Goal: Task Accomplishment & Management: Manage account settings

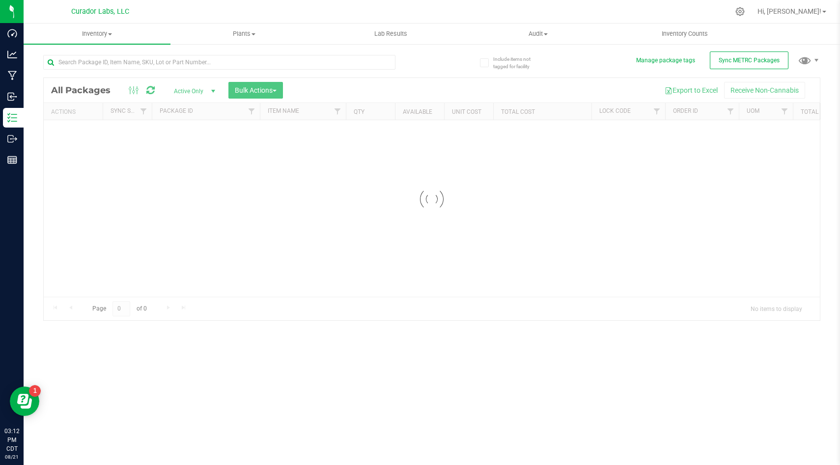
click at [336, 83] on div at bounding box center [432, 199] width 776 height 243
click at [442, 85] on div at bounding box center [432, 199] width 776 height 243
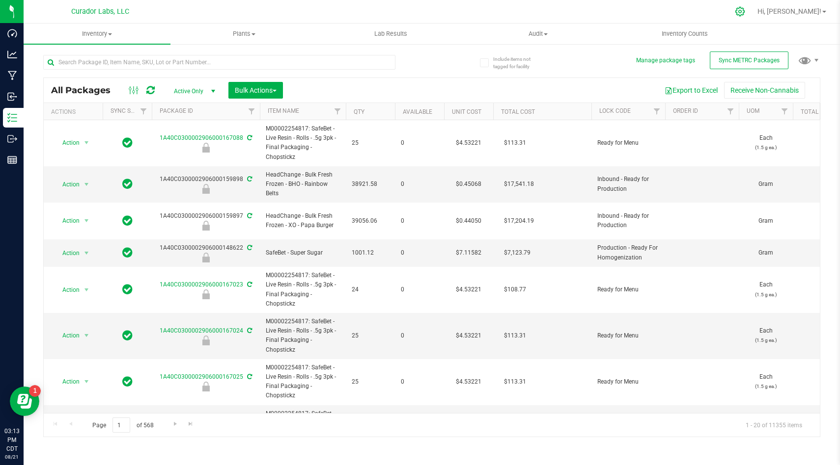
click at [745, 10] on icon at bounding box center [740, 11] width 10 height 10
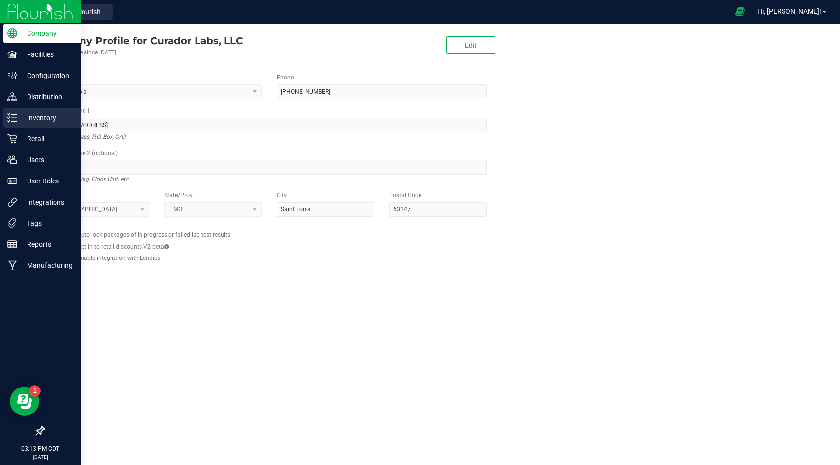
click at [15, 121] on line at bounding box center [13, 121] width 5 height 0
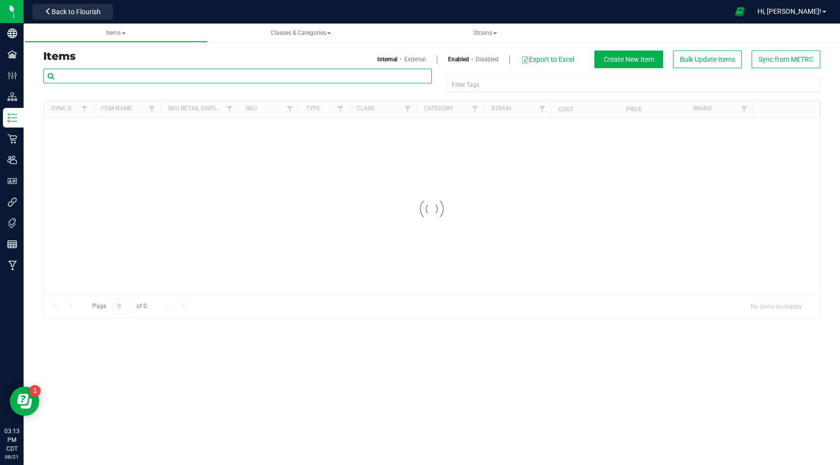
click at [244, 80] on input "text" at bounding box center [237, 76] width 388 height 15
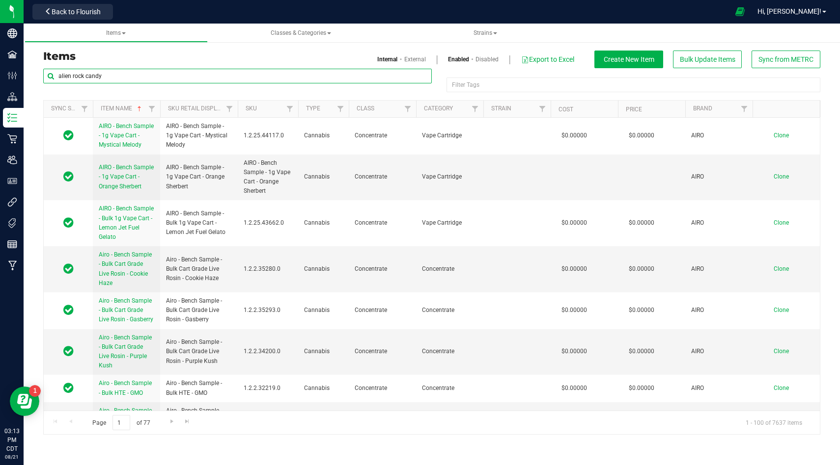
type input "alien rock candy"
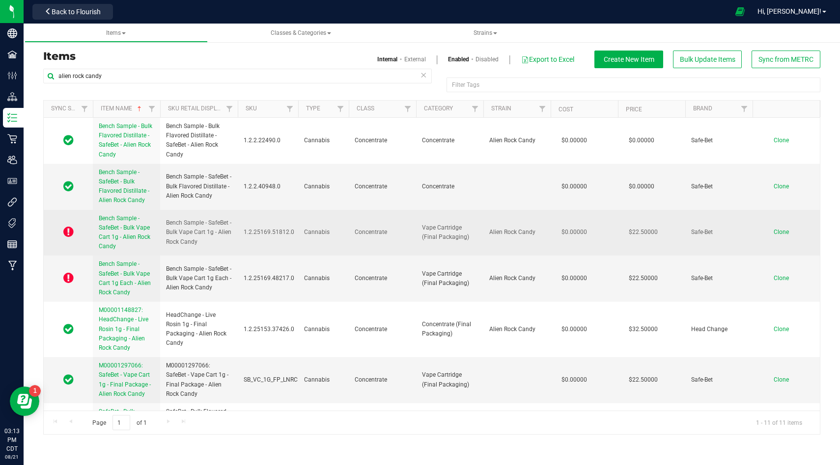
click at [116, 229] on span "Bench Sample - SafeBet - Bulk Vape Cart 1g - Alien Rock Candy" at bounding box center [125, 232] width 52 height 35
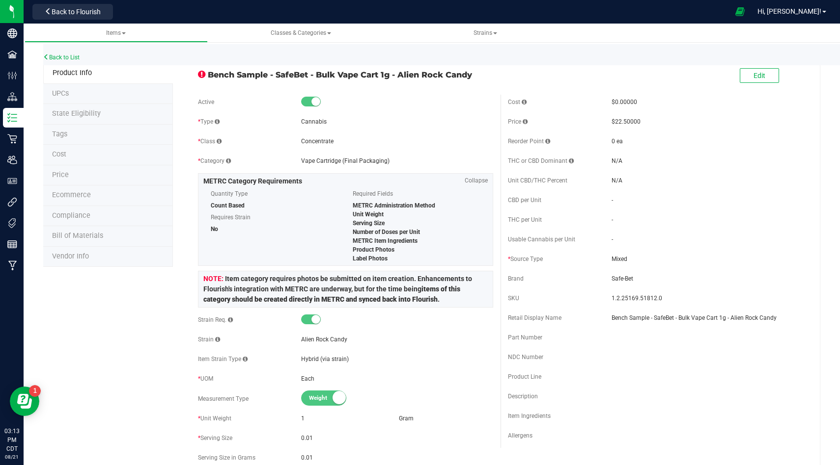
click at [87, 115] on span "State Eligibility" at bounding box center [76, 113] width 49 height 8
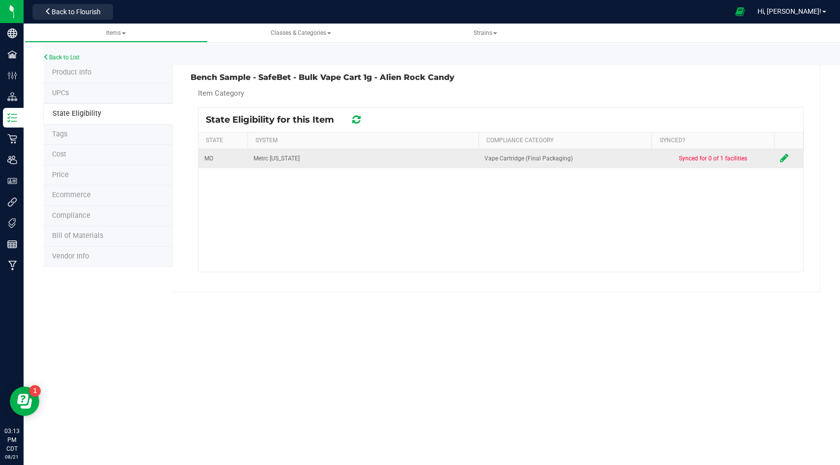
click at [783, 156] on icon at bounding box center [784, 158] width 8 height 10
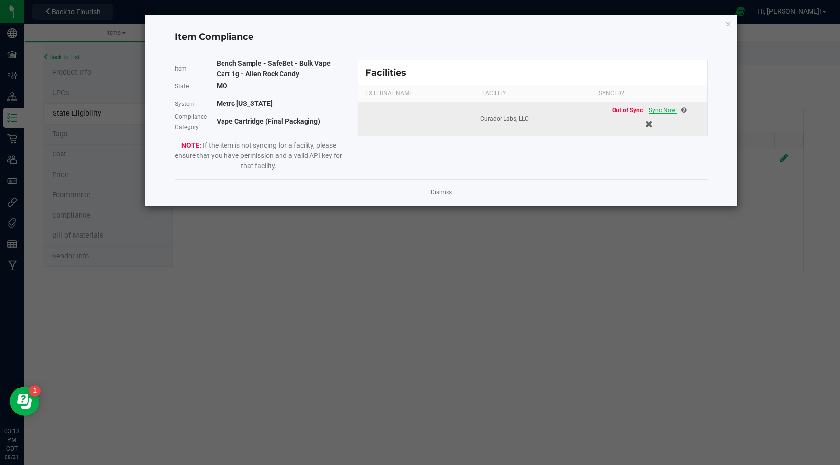
click at [663, 111] on span "Sync Now!" at bounding box center [663, 110] width 28 height 7
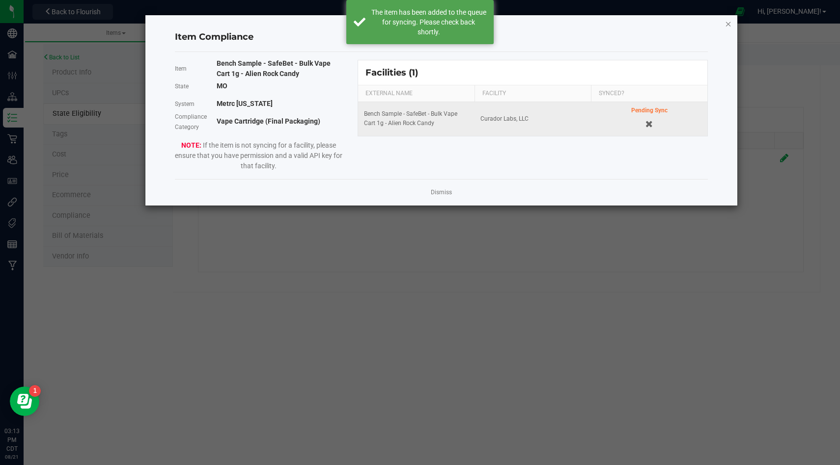
click at [729, 19] on icon "Close modal" at bounding box center [728, 24] width 7 height 12
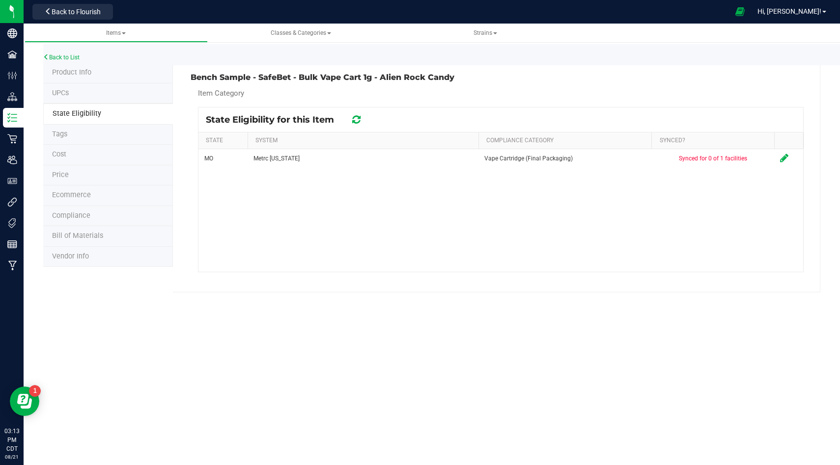
click at [86, 105] on li "State Eligibility" at bounding box center [108, 114] width 130 height 21
click at [91, 82] on li "Product Info" at bounding box center [108, 73] width 130 height 21
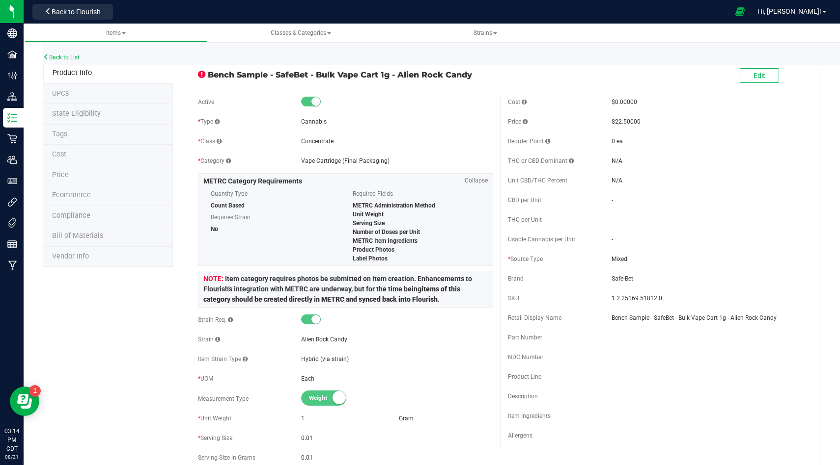
click at [83, 111] on span "State Eligibility" at bounding box center [76, 113] width 49 height 8
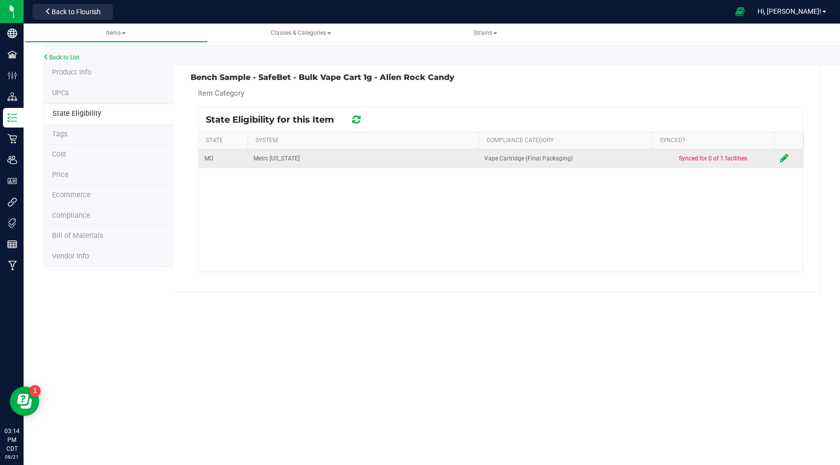
click at [784, 158] on icon at bounding box center [784, 158] width 8 height 10
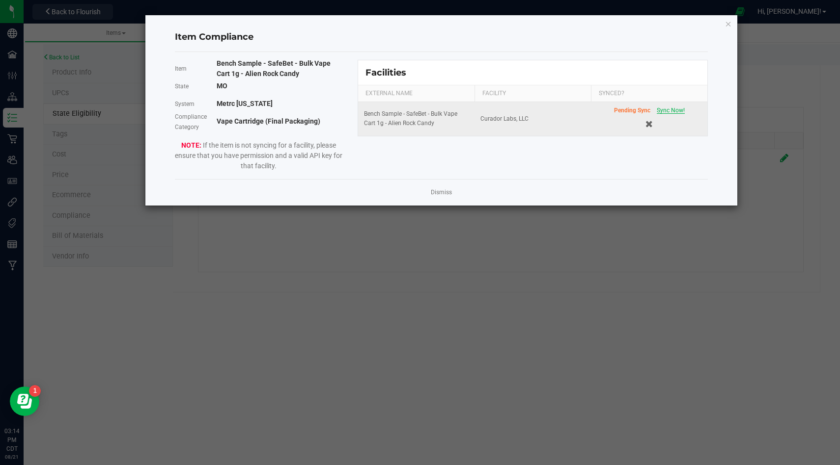
click at [682, 109] on span "Sync Now!" at bounding box center [670, 110] width 28 height 7
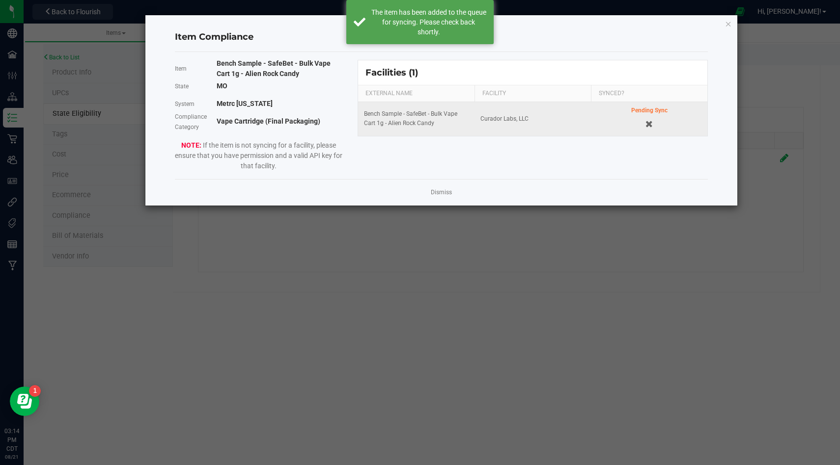
click at [703, 122] on td "Pending Sync" at bounding box center [649, 119] width 116 height 34
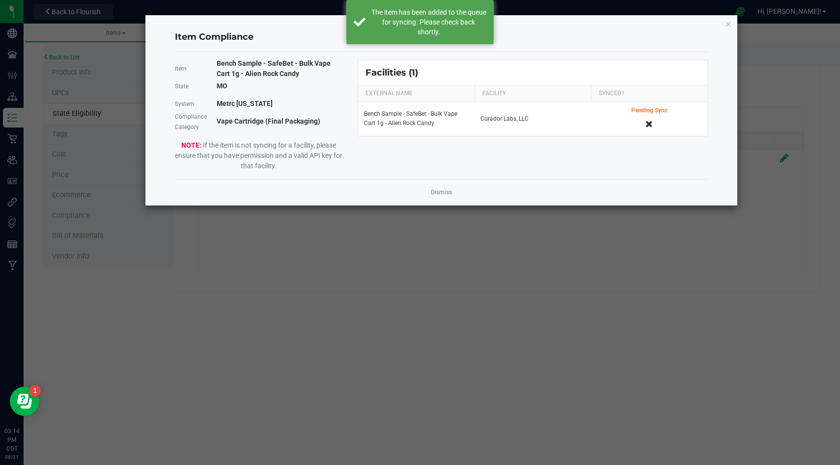
click at [649, 122] on icon "Cancel button" at bounding box center [648, 124] width 7 height 7
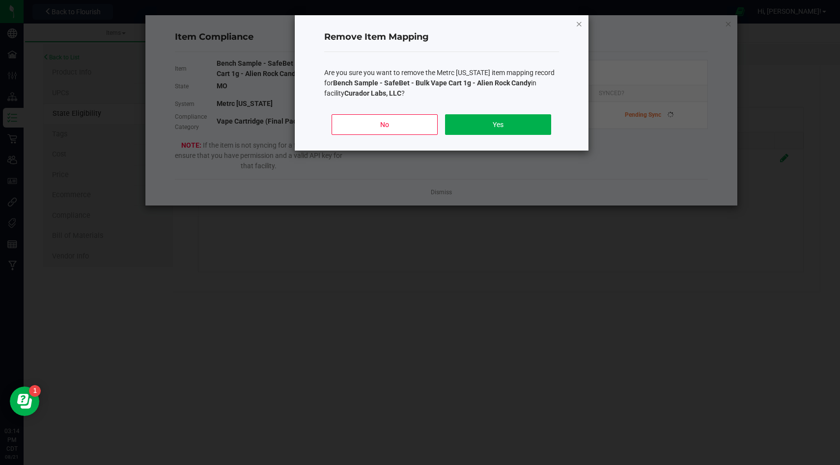
click at [575, 23] on icon "Close" at bounding box center [578, 24] width 7 height 12
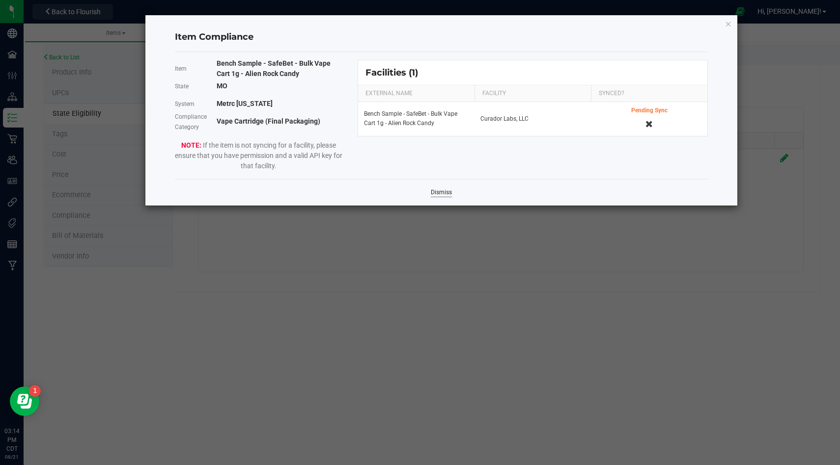
click at [440, 190] on link "Dismiss" at bounding box center [441, 193] width 21 height 8
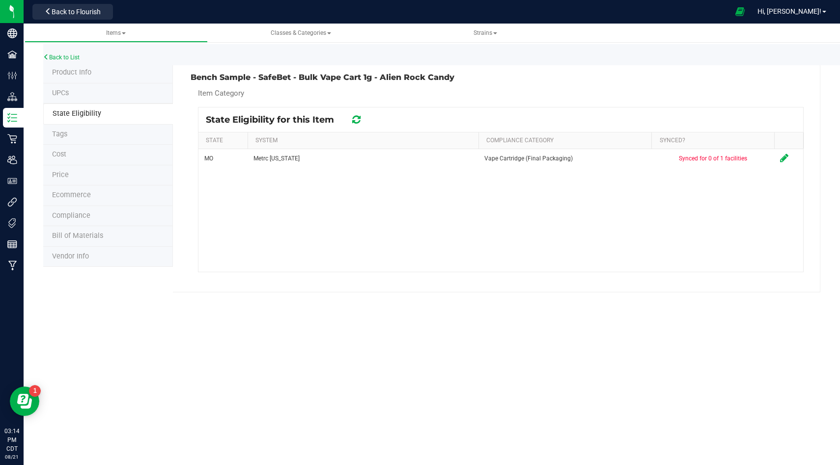
click at [361, 111] on div "State Eligibility for this Item" at bounding box center [500, 120] width 604 height 25
click at [358, 117] on icon at bounding box center [356, 120] width 8 height 10
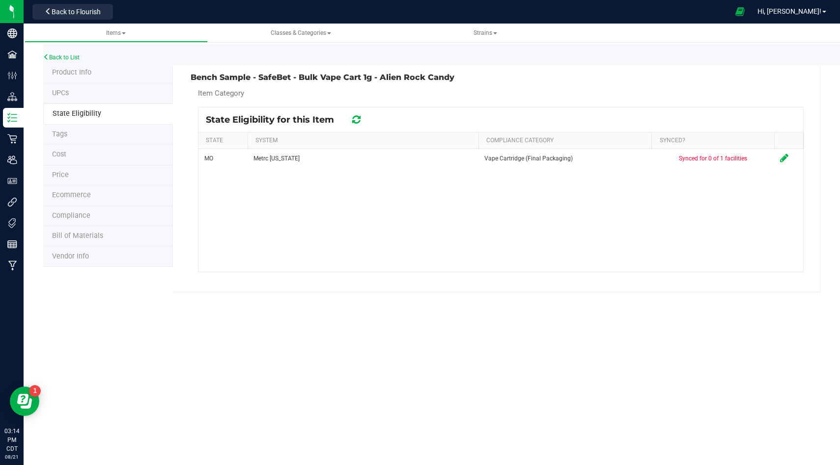
click at [358, 117] on icon at bounding box center [356, 120] width 8 height 10
click at [362, 129] on div "State Eligibility for this Item" at bounding box center [500, 120] width 604 height 25
click at [360, 122] on icon at bounding box center [356, 120] width 8 height 10
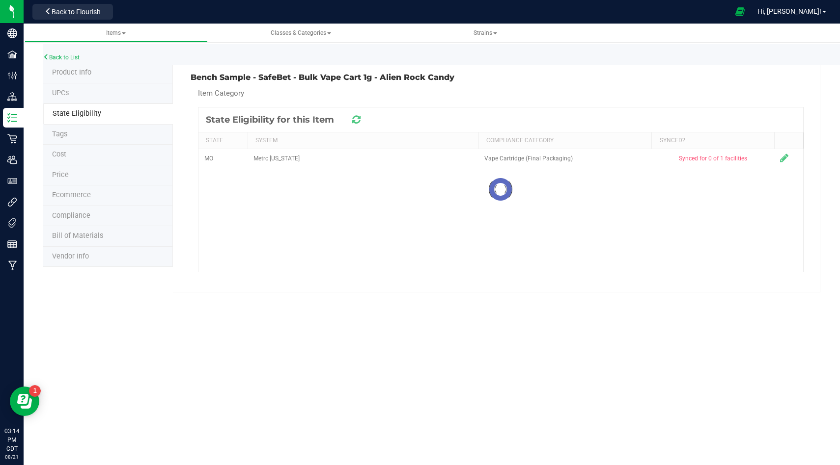
click at [360, 122] on icon at bounding box center [356, 120] width 13 height 12
click at [360, 122] on icon at bounding box center [356, 119] width 10 height 9
click at [360, 122] on icon at bounding box center [356, 119] width 12 height 13
click at [74, 72] on span "Product Info" at bounding box center [71, 72] width 39 height 8
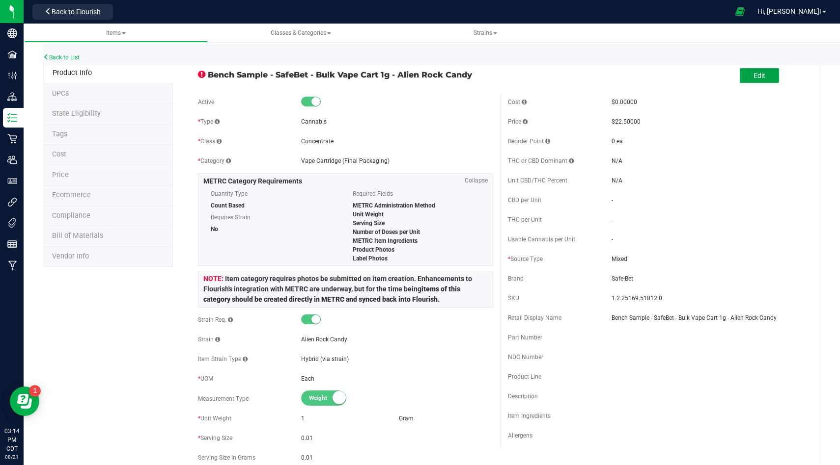
click at [769, 76] on button "Edit" at bounding box center [758, 75] width 39 height 15
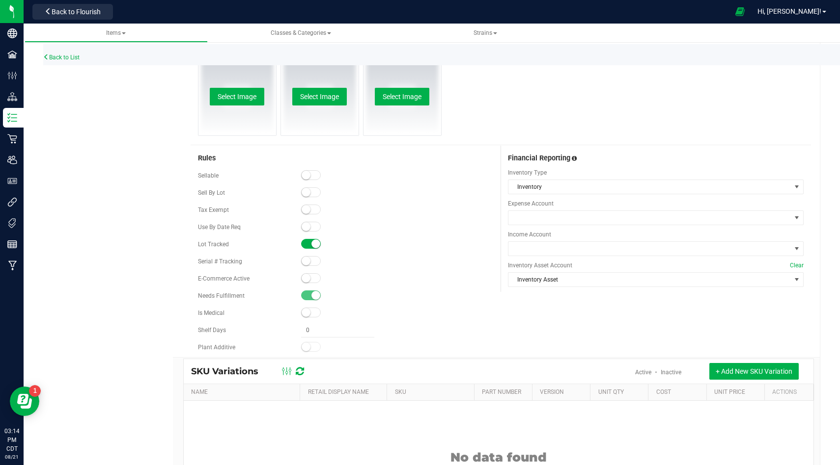
scroll to position [700, 0]
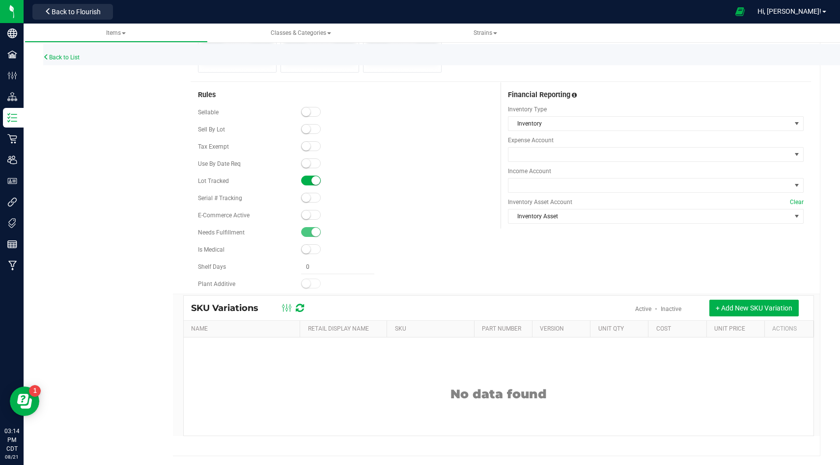
click at [306, 110] on small at bounding box center [305, 112] width 9 height 9
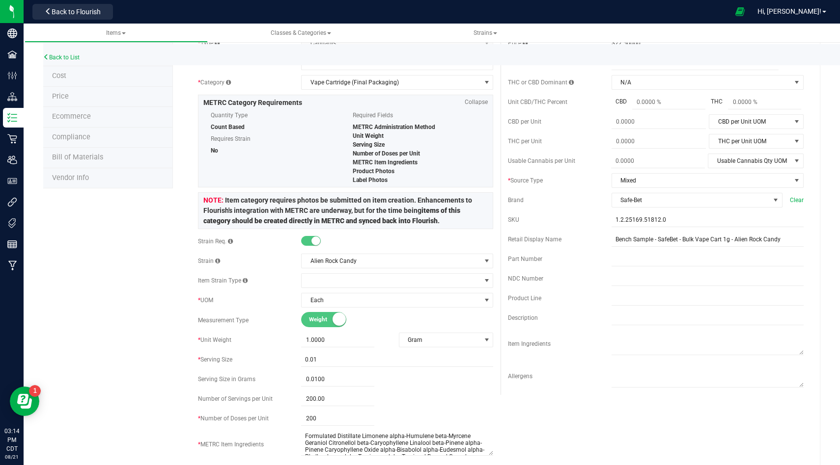
scroll to position [0, 0]
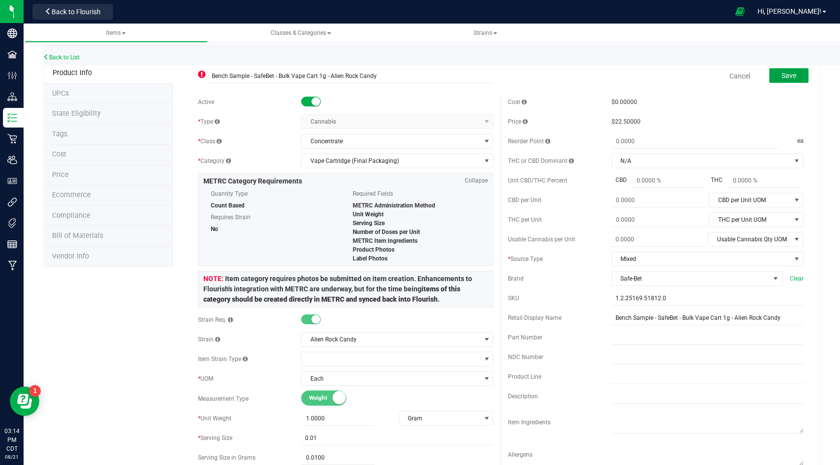
click at [798, 81] on button "Save" at bounding box center [788, 75] width 39 height 15
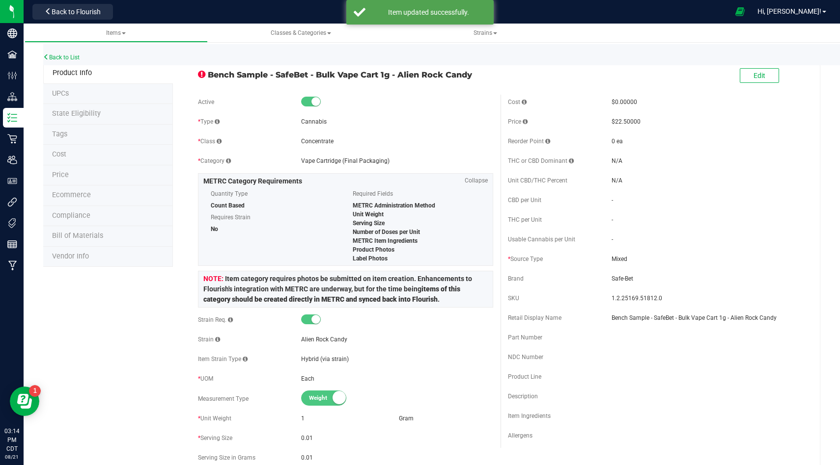
click at [99, 110] on li "State Eligibility" at bounding box center [108, 114] width 130 height 21
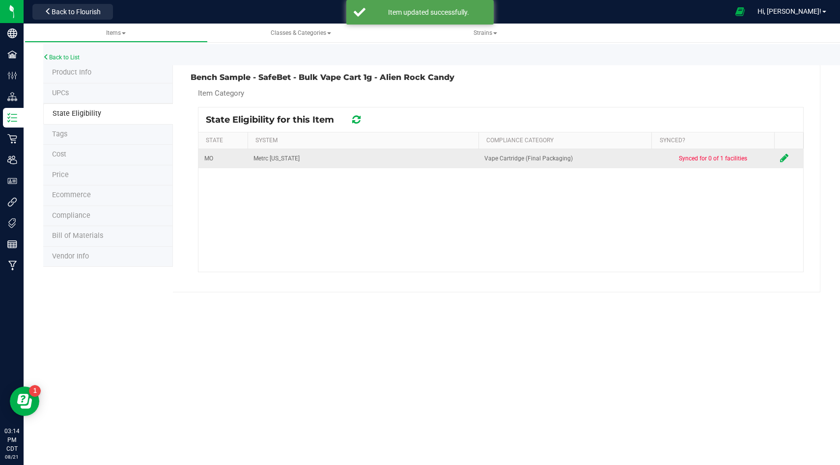
click at [784, 157] on icon at bounding box center [784, 158] width 8 height 10
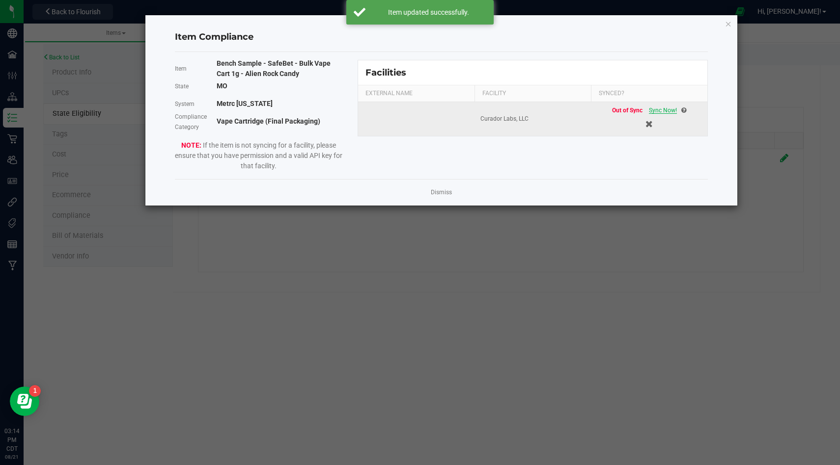
click at [667, 110] on span "Sync Now!" at bounding box center [663, 110] width 28 height 7
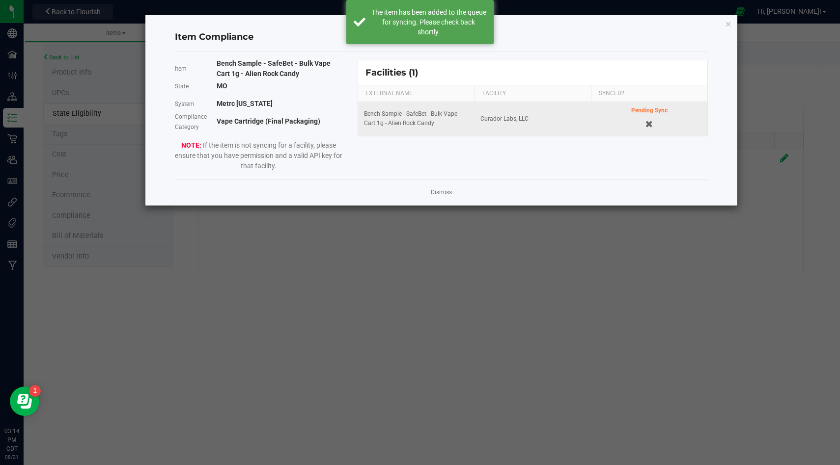
click at [441, 200] on div "Dismiss" at bounding box center [441, 192] width 533 height 27
click at [443, 194] on link "Dismiss" at bounding box center [441, 193] width 21 height 8
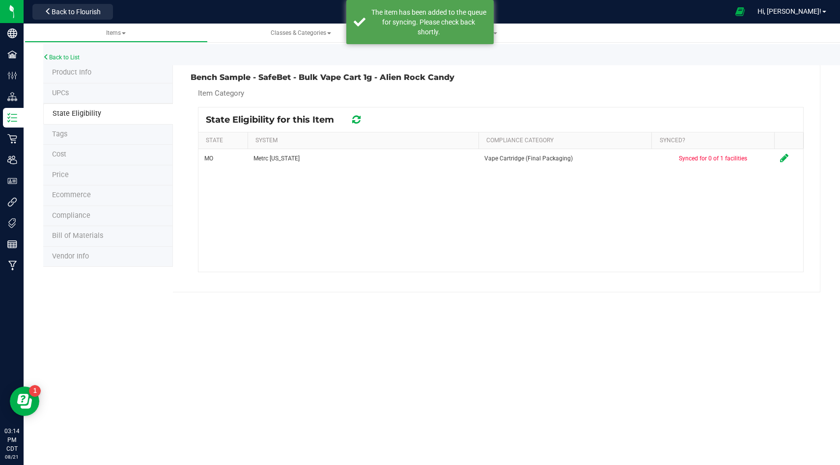
click at [348, 117] on div "State Eligibility for this Item" at bounding box center [288, 120] width 165 height 12
click at [365, 120] on div "State Eligibility for this Item" at bounding box center [288, 120] width 165 height 12
click at [355, 120] on icon at bounding box center [356, 120] width 8 height 10
click at [355, 120] on icon at bounding box center [356, 120] width 11 height 10
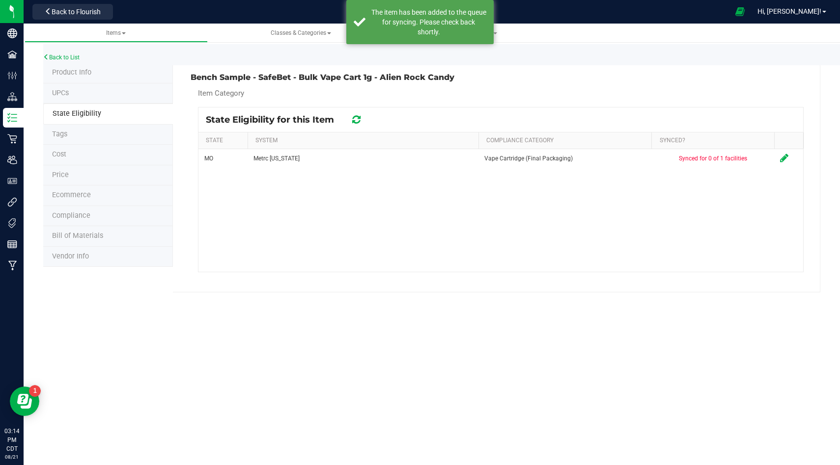
click at [355, 120] on icon at bounding box center [356, 119] width 13 height 13
click at [355, 120] on icon at bounding box center [356, 119] width 12 height 12
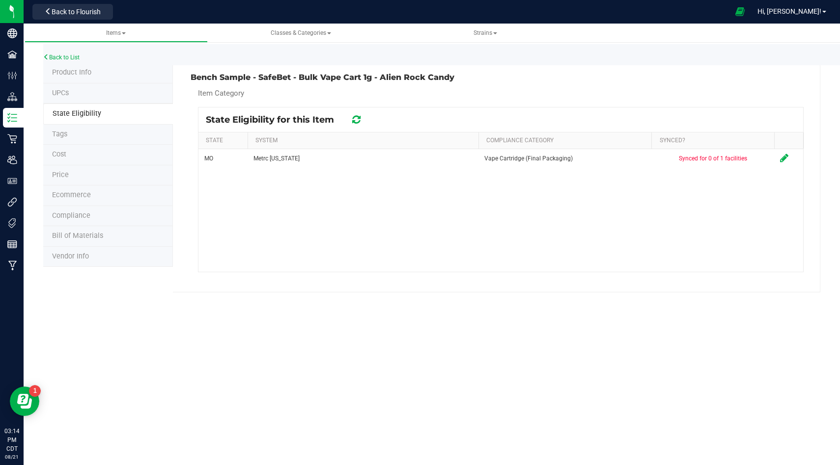
click at [355, 120] on icon at bounding box center [356, 119] width 10 height 9
click at [355, 120] on icon at bounding box center [356, 119] width 12 height 11
click at [355, 120] on icon at bounding box center [356, 120] width 12 height 12
click at [355, 120] on icon at bounding box center [356, 119] width 13 height 13
click at [355, 120] on icon at bounding box center [356, 119] width 12 height 13
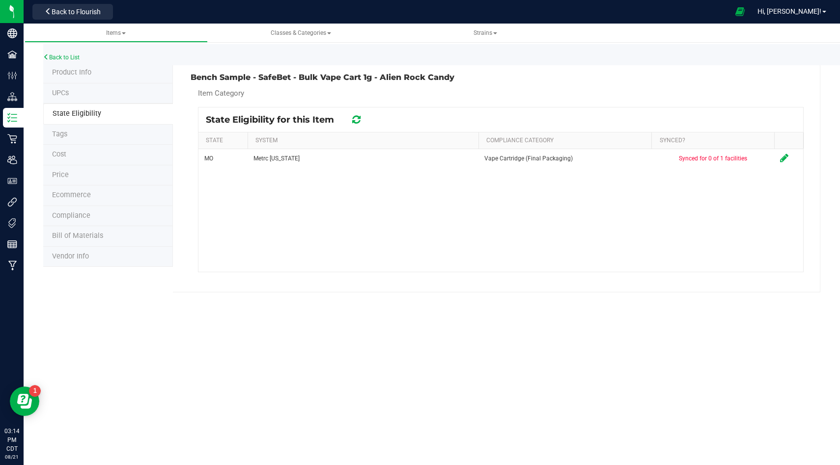
click at [355, 120] on icon at bounding box center [356, 119] width 13 height 12
click at [352, 112] on div "State Eligibility for this Item" at bounding box center [500, 120] width 604 height 25
click at [351, 111] on div "State Eligibility for this Item" at bounding box center [500, 120] width 604 height 25
click at [355, 118] on icon at bounding box center [356, 119] width 9 height 10
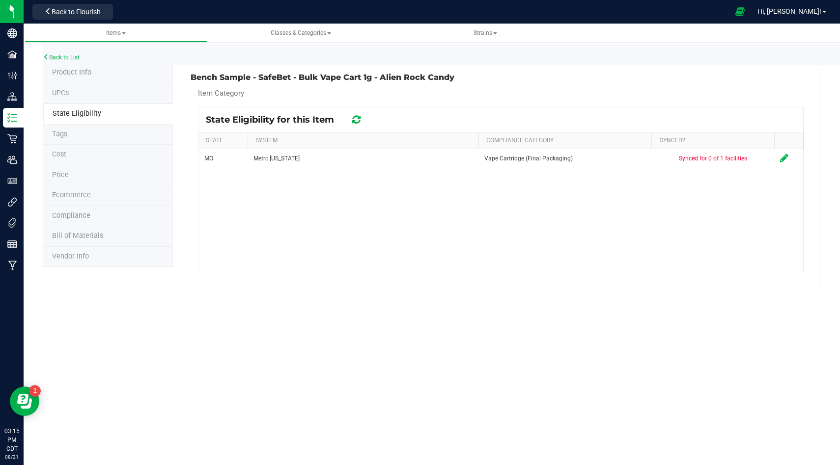
click at [355, 118] on icon at bounding box center [356, 120] width 11 height 12
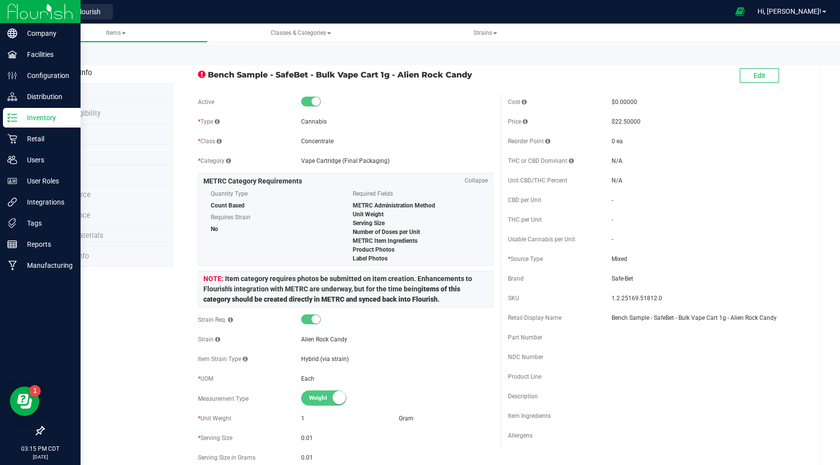
click at [18, 124] on div "Inventory" at bounding box center [42, 118] width 78 height 20
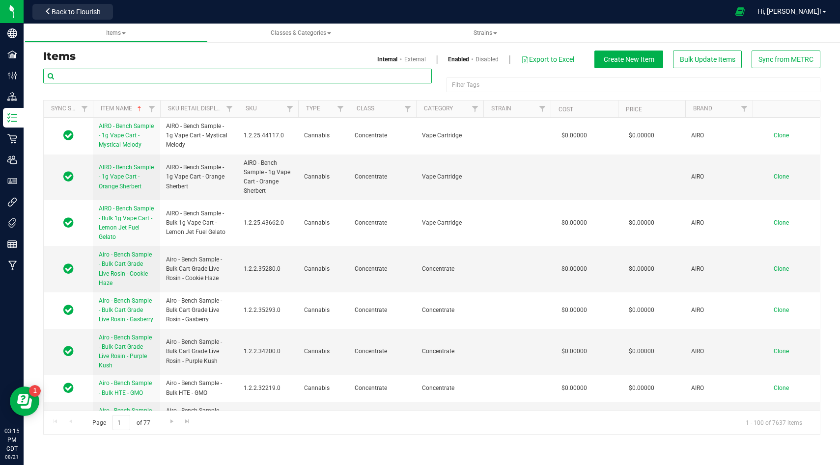
click at [313, 77] on input "text" at bounding box center [237, 76] width 388 height 15
type input "alien rock candy"
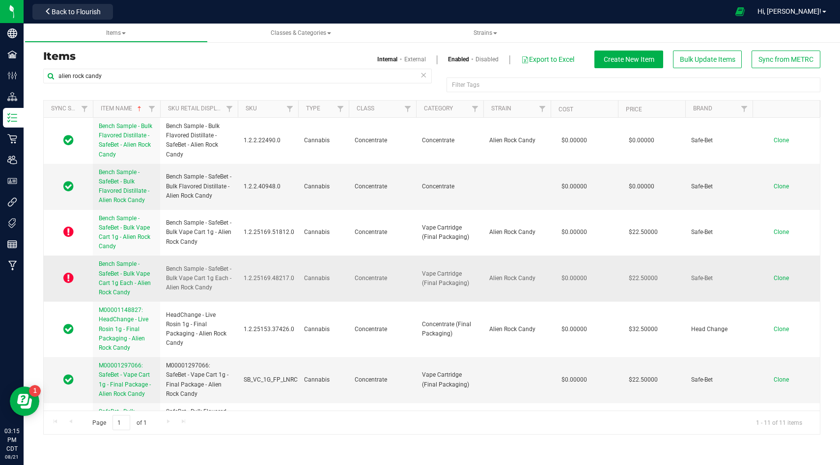
click at [135, 274] on span "Bench Sample - SafeBet - Bulk Vape Cart 1g Each - Alien Rock Candy" at bounding box center [125, 278] width 52 height 35
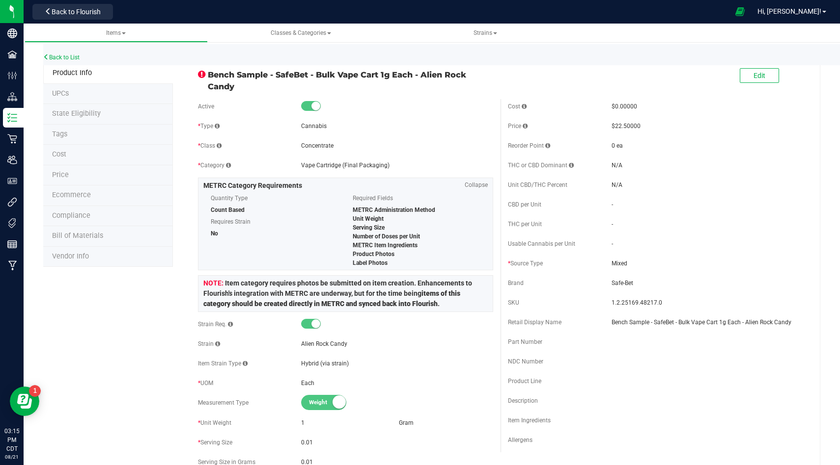
click at [89, 114] on span "State Eligibility" at bounding box center [76, 113] width 49 height 8
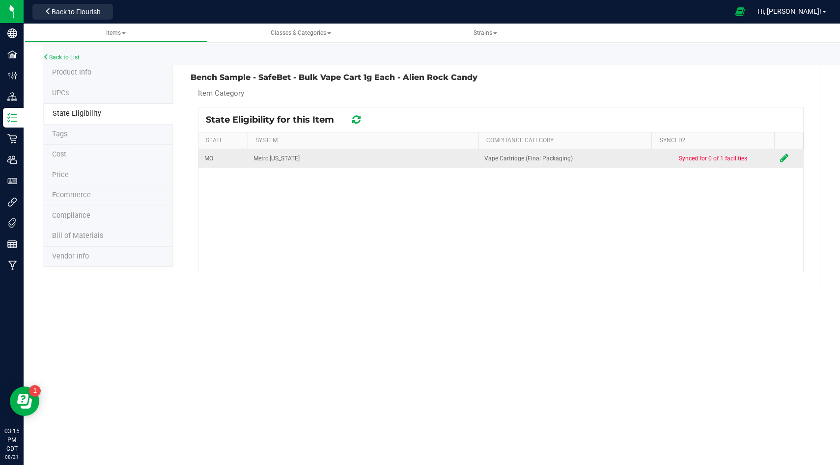
click at [784, 154] on icon at bounding box center [784, 158] width 8 height 10
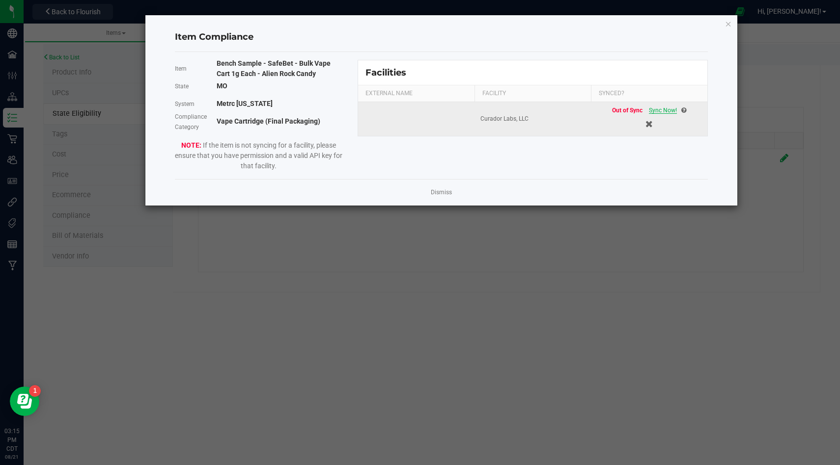
click at [665, 112] on span "Sync Now!" at bounding box center [663, 110] width 28 height 7
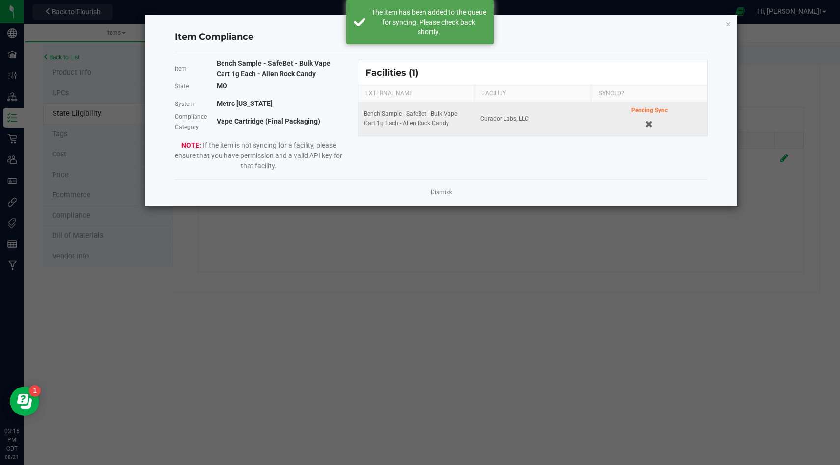
click at [670, 149] on div "Item Bench Sample - SafeBet - Bulk Vape Cart 1g Each - Alien Rock Candy State […" at bounding box center [441, 115] width 548 height 111
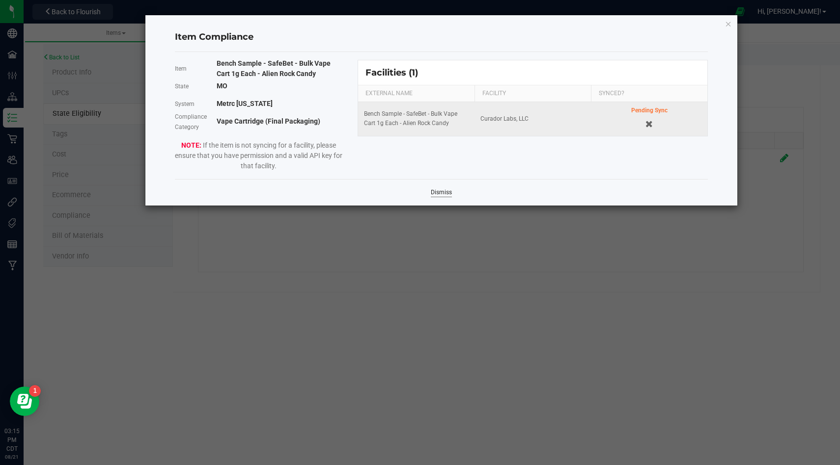
click at [438, 194] on link "Dismiss" at bounding box center [441, 193] width 21 height 8
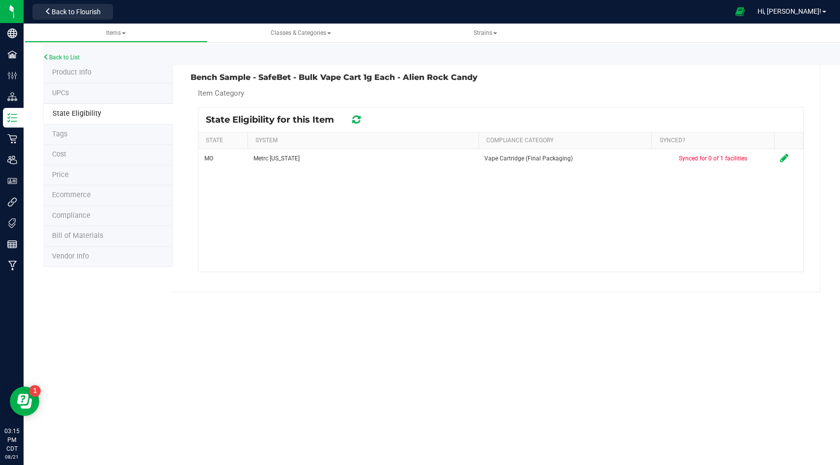
click at [354, 118] on icon at bounding box center [356, 120] width 8 height 10
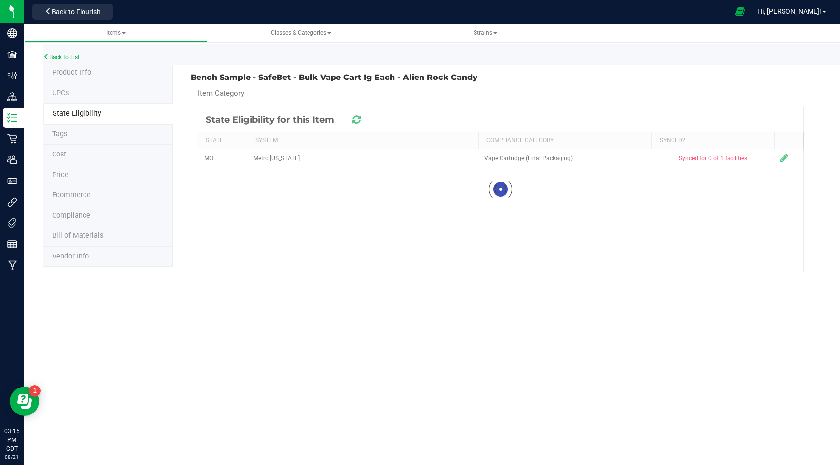
click at [354, 118] on icon at bounding box center [356, 119] width 12 height 11
click at [354, 118] on icon at bounding box center [356, 120] width 11 height 12
click at [354, 118] on icon at bounding box center [356, 119] width 12 height 13
click at [354, 118] on icon at bounding box center [356, 119] width 13 height 13
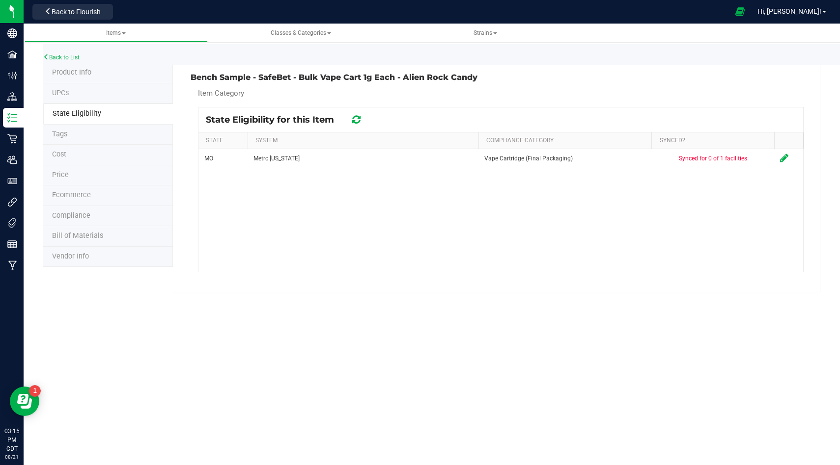
click at [354, 118] on icon at bounding box center [356, 119] width 12 height 13
click at [354, 118] on icon at bounding box center [356, 119] width 10 height 9
click at [354, 118] on icon at bounding box center [356, 119] width 13 height 12
click at [354, 118] on icon at bounding box center [356, 120] width 13 height 12
click at [354, 118] on div at bounding box center [500, 190] width 604 height 164
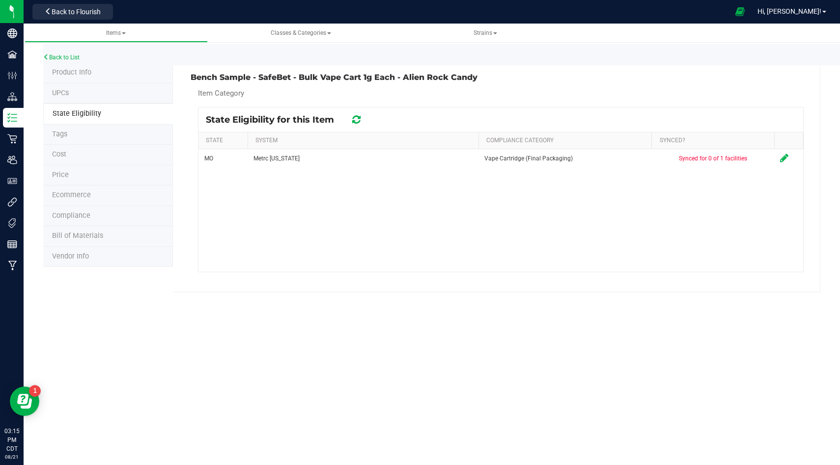
click at [354, 118] on icon at bounding box center [356, 120] width 12 height 12
click at [356, 119] on icon at bounding box center [356, 119] width 11 height 9
click at [356, 119] on icon at bounding box center [356, 119] width 12 height 11
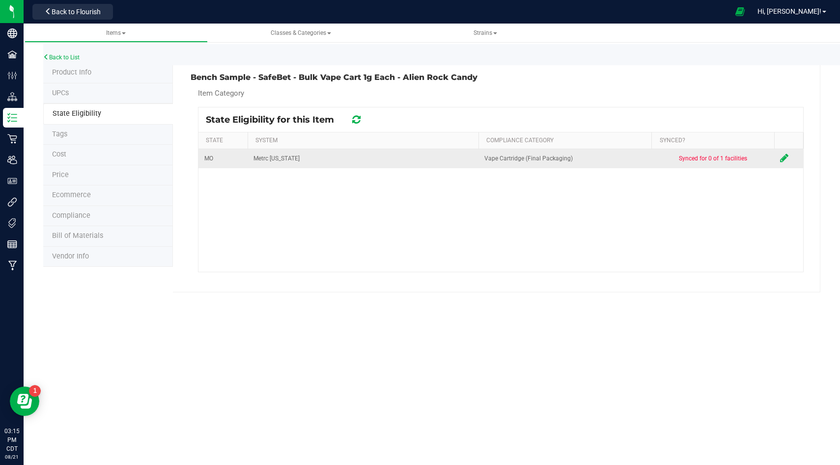
click at [777, 159] on td at bounding box center [788, 158] width 29 height 19
click at [782, 160] on icon at bounding box center [784, 158] width 8 height 10
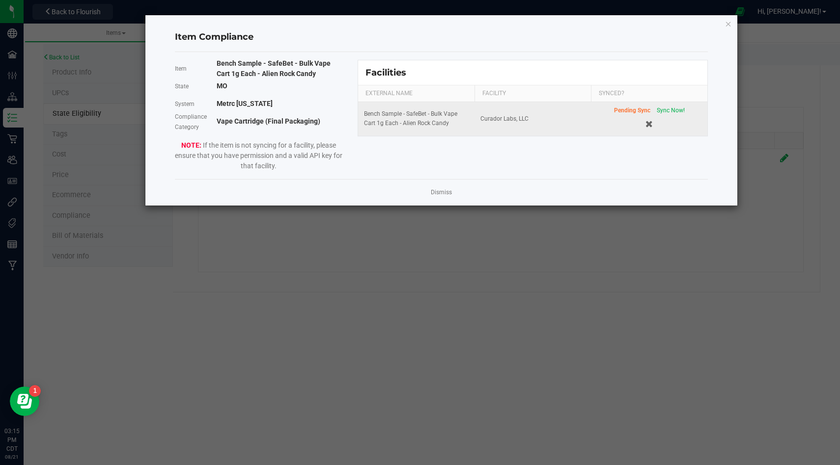
click at [663, 106] on div "Pending Sync Sync Now!" at bounding box center [649, 110] width 71 height 9
click at [664, 109] on span "Sync Now!" at bounding box center [670, 110] width 28 height 7
click at [491, 229] on ngb-modal-window "Item Compliance Item Bench Sample - SafeBet - Bulk Vape Cart 1g Each - Alien Ro…" at bounding box center [423, 232] width 847 height 465
click at [519, 157] on div "Item Bench Sample - SafeBet - Bulk Vape Cart 1g Each - Alien Rock Candy State […" at bounding box center [441, 115] width 548 height 111
click at [445, 191] on link "Dismiss" at bounding box center [441, 193] width 21 height 8
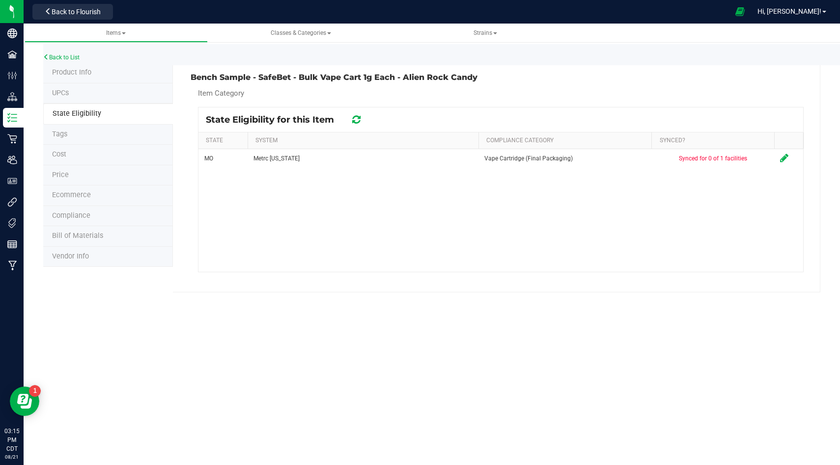
click at [417, 199] on div "MO Metrc [US_STATE] Vape Cartridge (Final Packaging) Synced for 0 of 1 faciliti…" at bounding box center [500, 210] width 604 height 123
click at [356, 123] on icon at bounding box center [356, 119] width 11 height 9
click at [68, 54] on link "Back to List" at bounding box center [61, 57] width 36 height 7
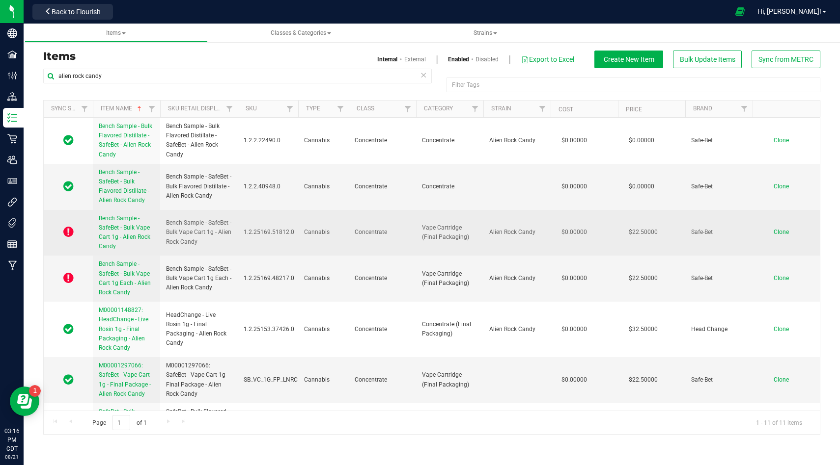
click at [134, 223] on link "Bench Sample - SafeBet - Bulk Vape Cart 1g - Alien Rock Candy" at bounding box center [126, 233] width 55 height 38
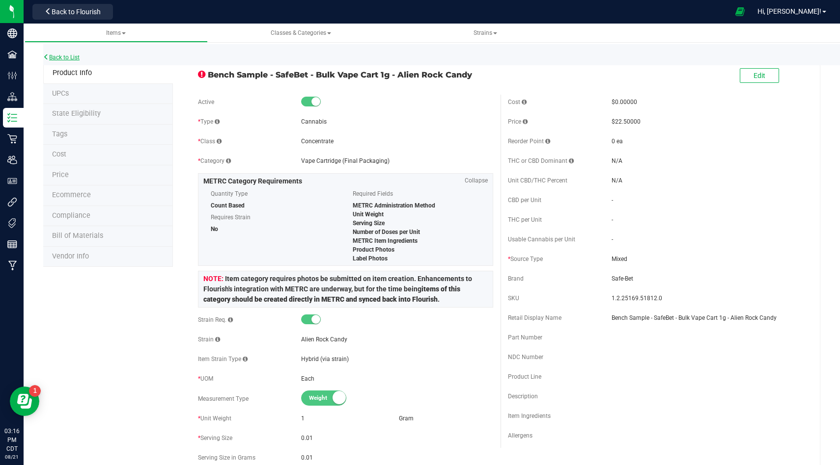
click at [77, 56] on link "Back to List" at bounding box center [61, 57] width 36 height 7
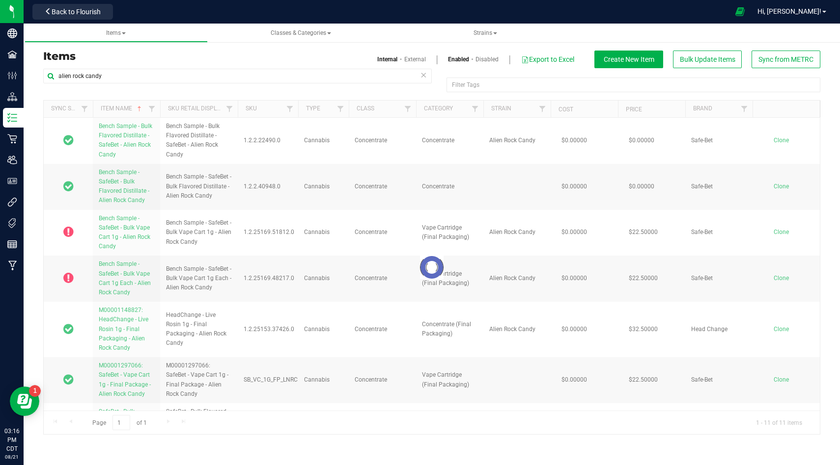
scroll to position [7, 0]
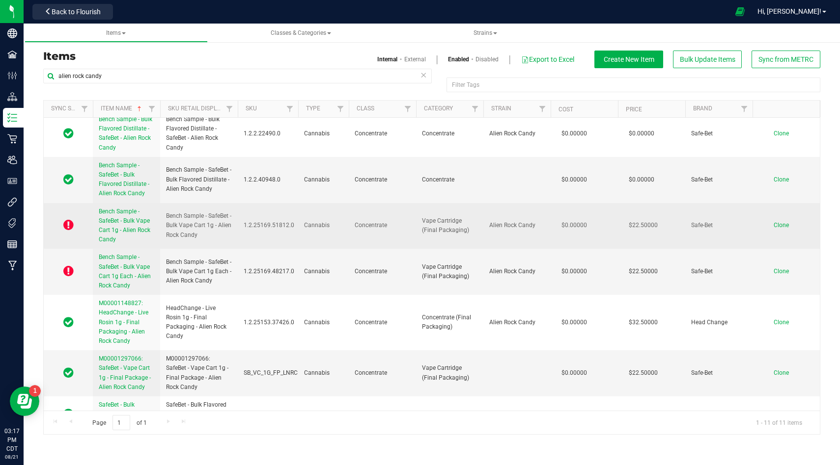
click at [121, 223] on span "Bench Sample - SafeBet - Bulk Vape Cart 1g - Alien Rock Candy" at bounding box center [125, 225] width 52 height 35
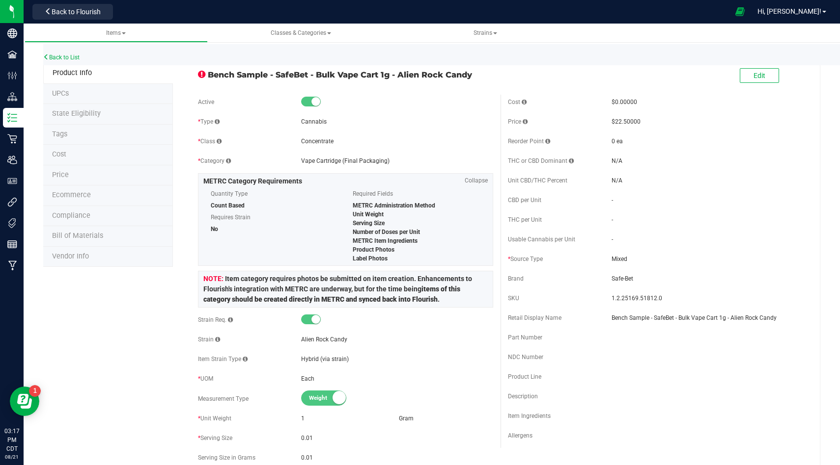
click at [59, 108] on li "State Eligibility" at bounding box center [108, 114] width 130 height 21
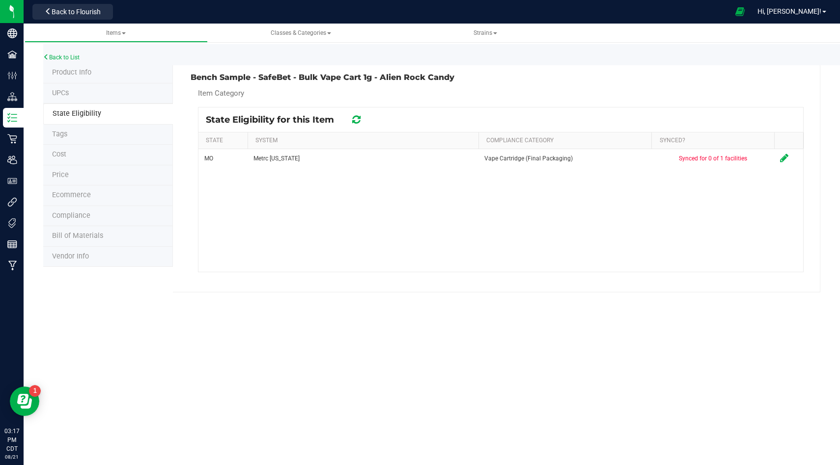
click at [355, 119] on icon at bounding box center [356, 120] width 8 height 10
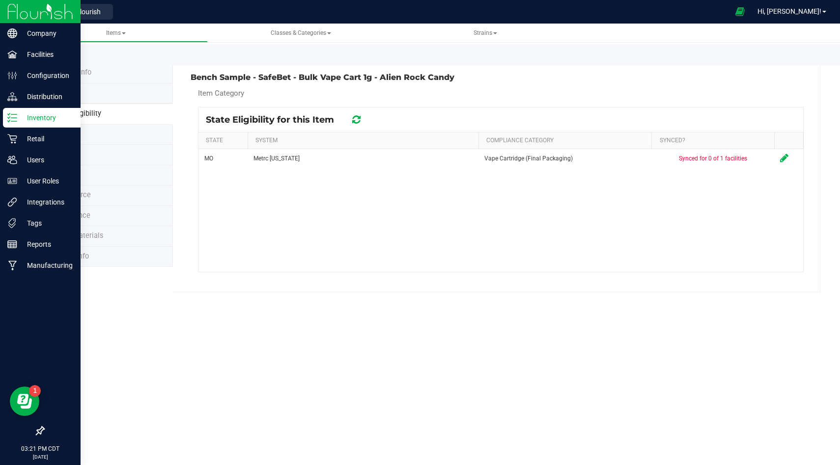
click at [23, 118] on p "Inventory" at bounding box center [46, 118] width 59 height 12
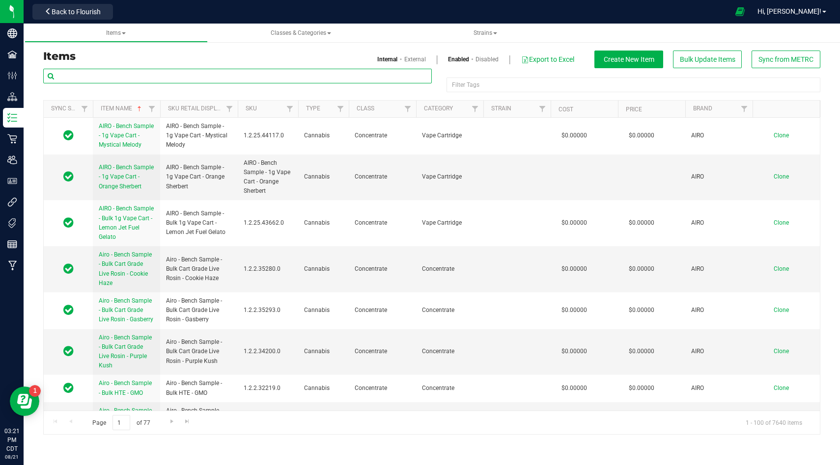
click at [173, 80] on input "text" at bounding box center [237, 76] width 388 height 15
